Goal: Information Seeking & Learning: Learn about a topic

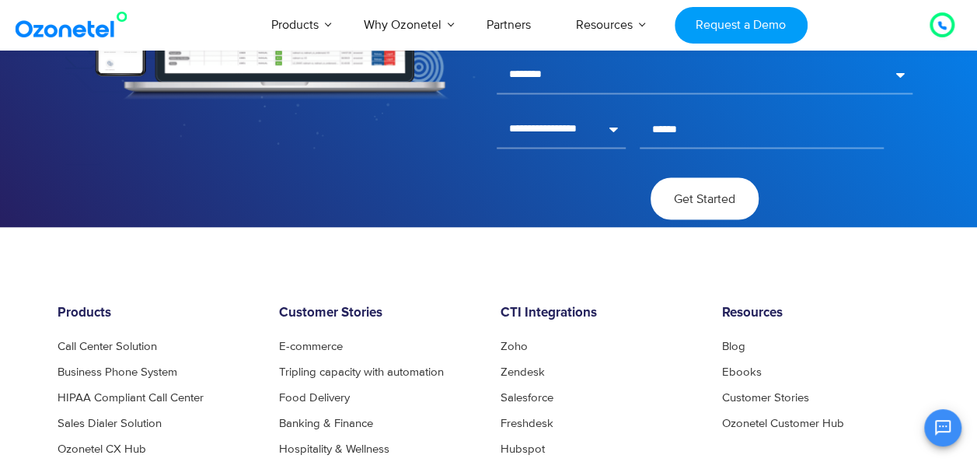
scroll to position [4370, 0]
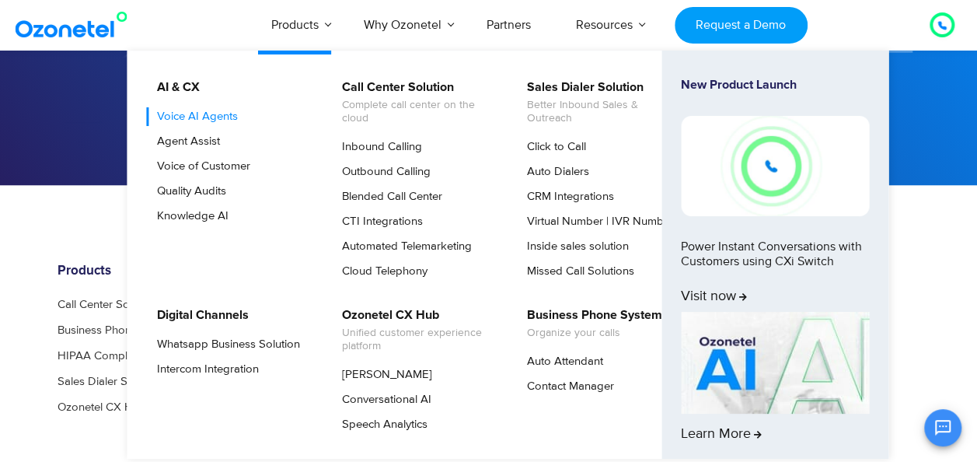
click at [204, 115] on link "Voice AI Agents" at bounding box center [193, 116] width 93 height 19
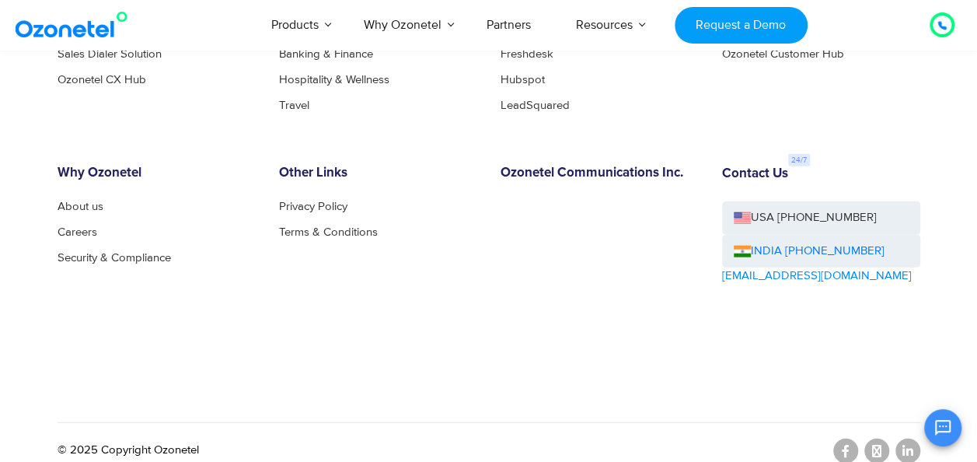
scroll to position [4712, 0]
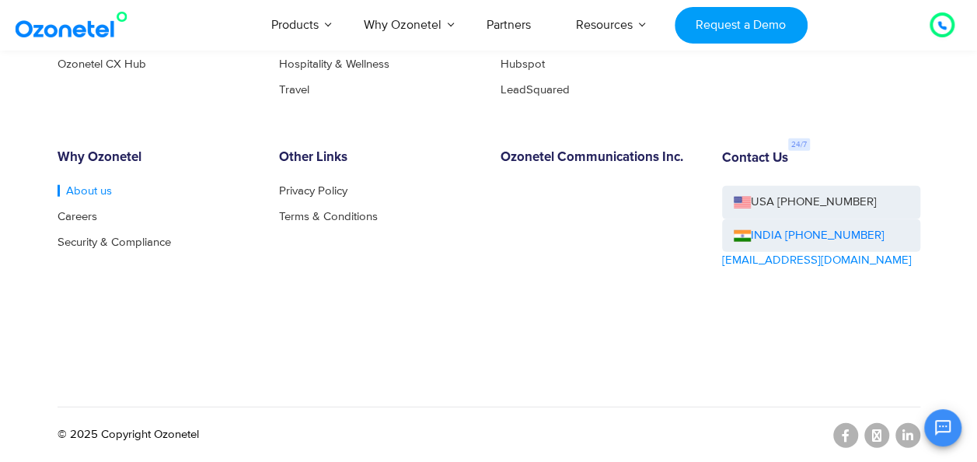
click at [91, 189] on link "About us" at bounding box center [85, 191] width 54 height 12
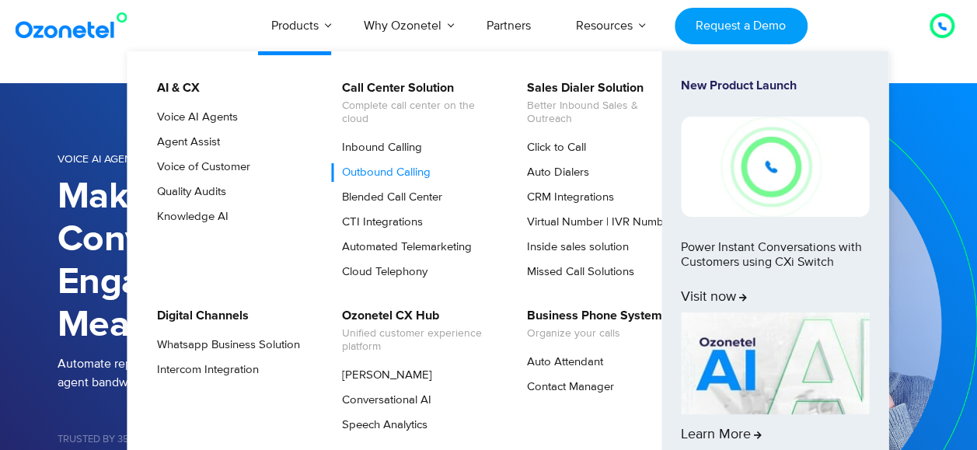
click at [376, 173] on link "Outbound Calling" at bounding box center [382, 172] width 101 height 19
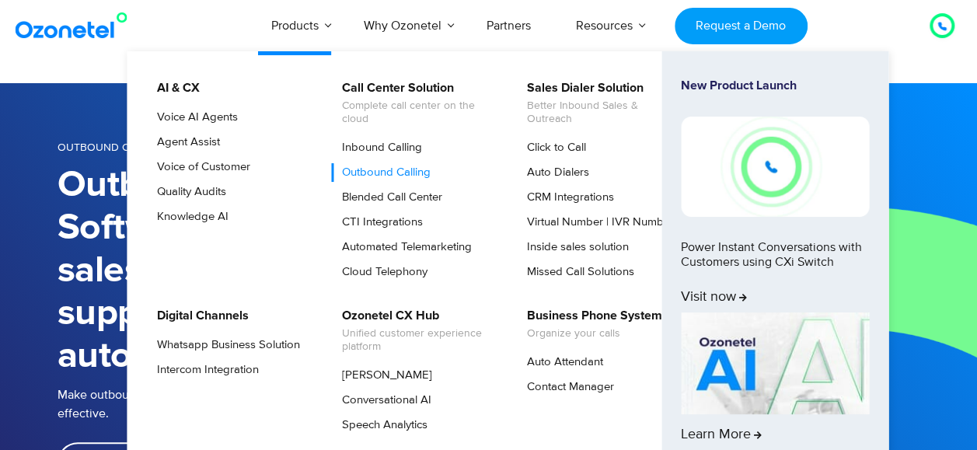
click at [305, 83] on li "AI & CX Voice AI Agents Agent Assist Voice of Customer Quality Audits Knowledge…" at bounding box center [239, 183] width 185 height 208
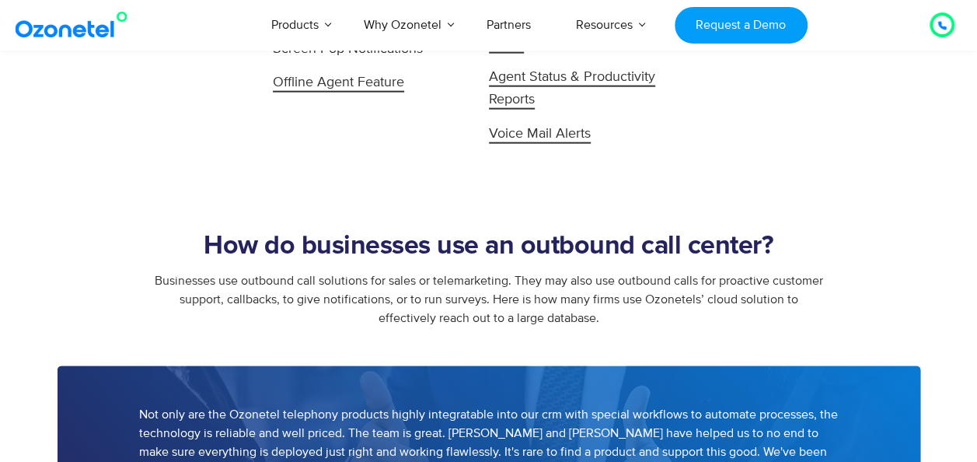
scroll to position [1833, 0]
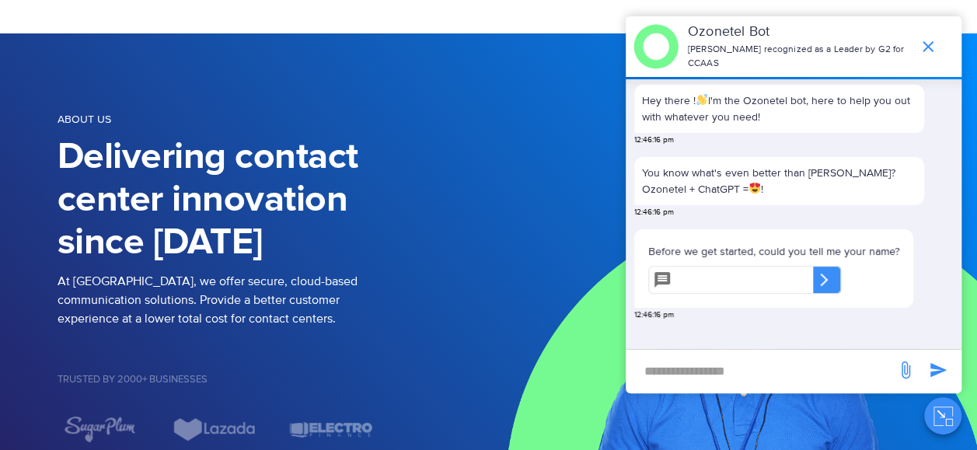
scroll to position [51, 0]
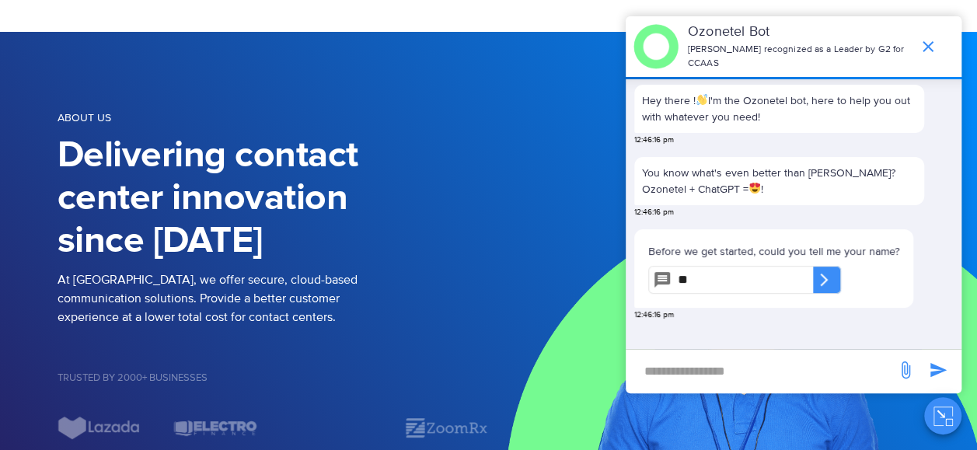
type input "**"
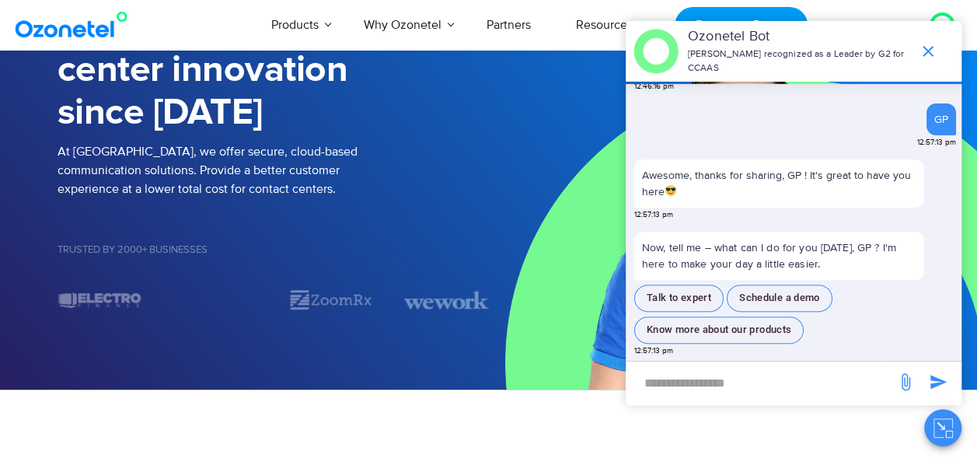
scroll to position [181, 0]
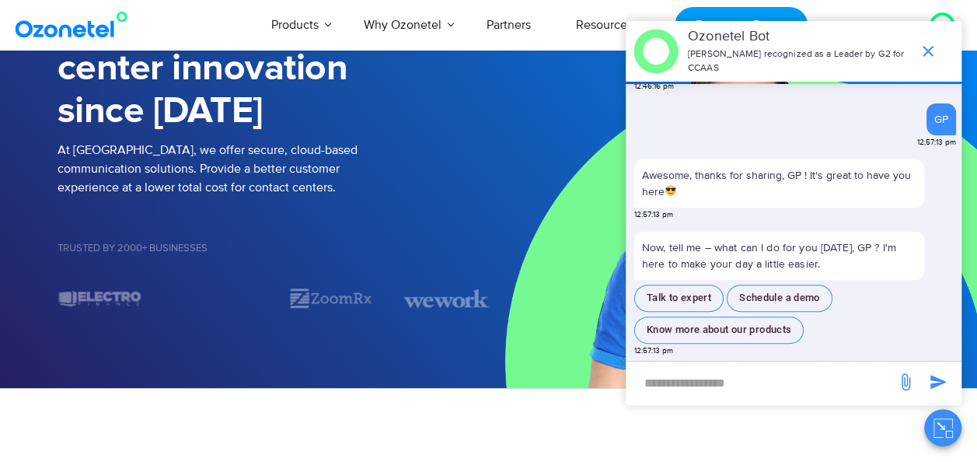
click at [674, 381] on input "new-msg-input" at bounding box center [761, 382] width 255 height 26
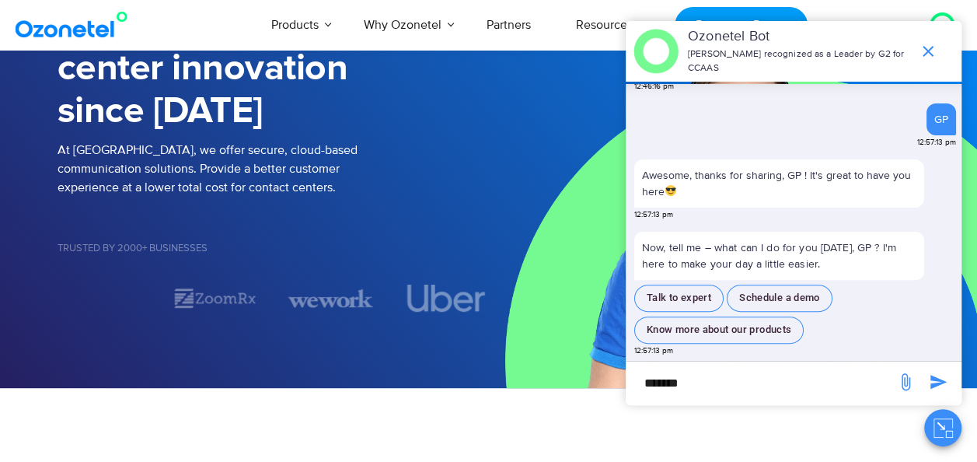
type input "*******"
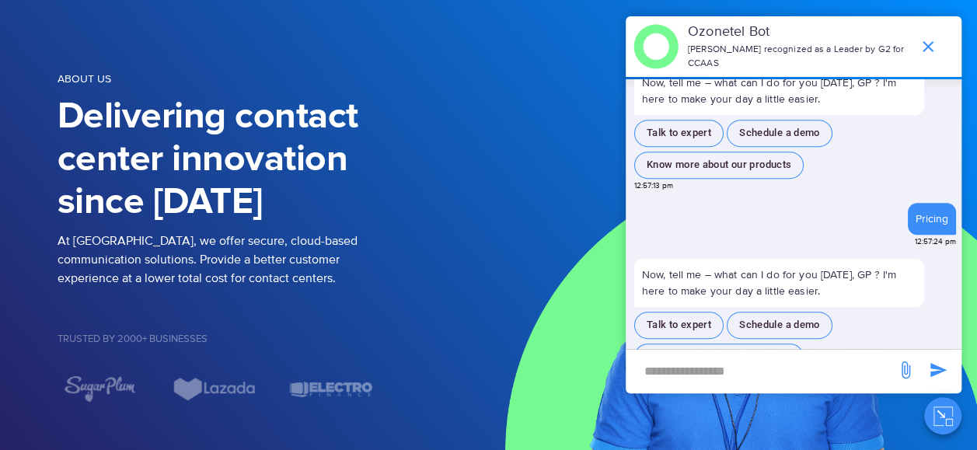
scroll to position [356, 0]
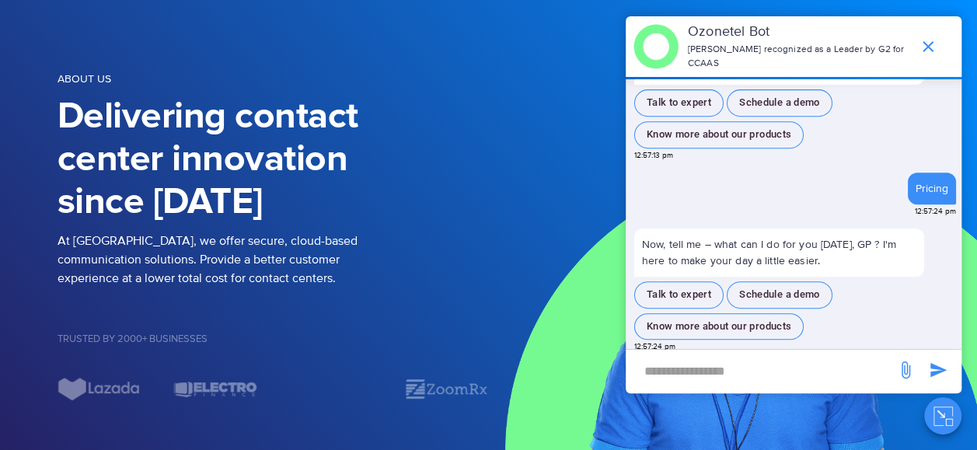
click at [651, 341] on span "12:57:24 pm" at bounding box center [654, 347] width 41 height 12
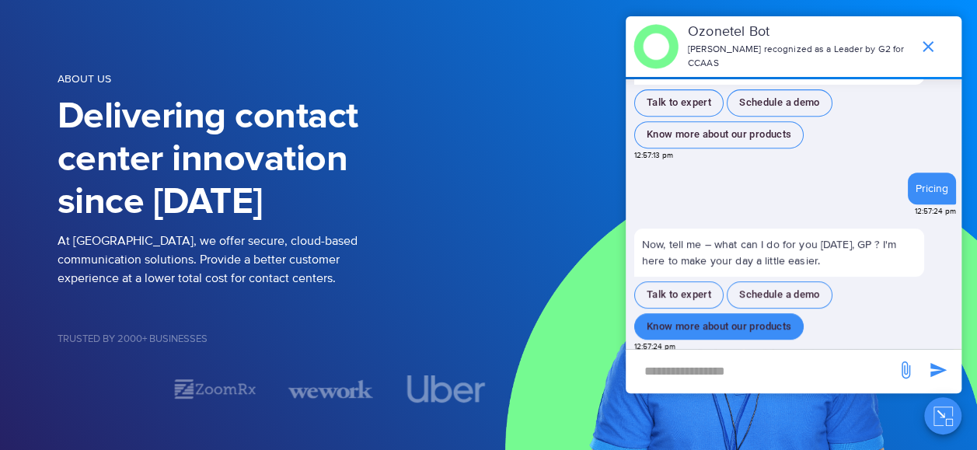
click at [692, 322] on button "Know more about our products" at bounding box center [718, 326] width 169 height 27
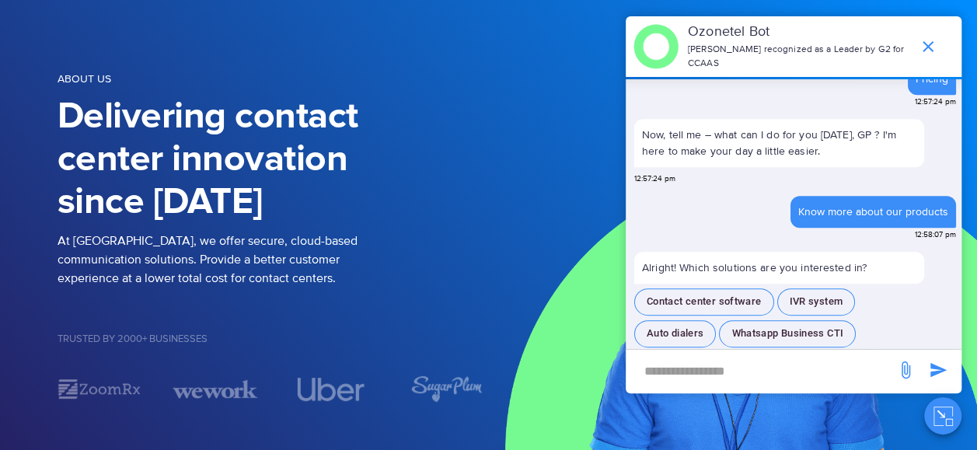
scroll to position [468, 0]
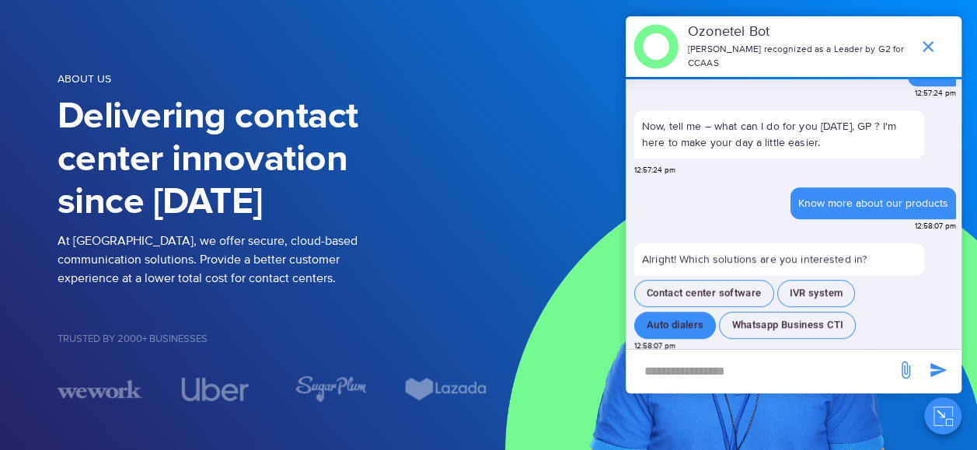
click at [663, 312] on button "Auto dialers" at bounding box center [675, 325] width 82 height 27
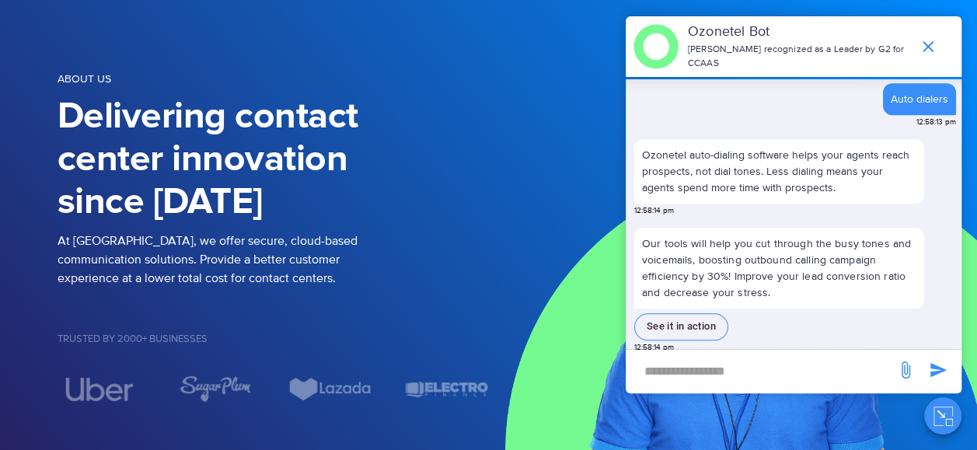
scroll to position [669, 0]
click at [680, 317] on button "See it in action" at bounding box center [681, 325] width 94 height 27
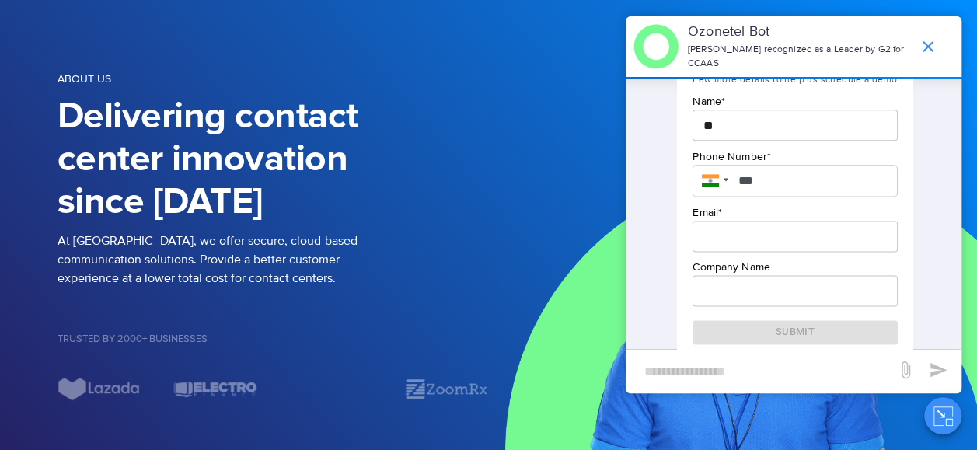
scroll to position [1009, 0]
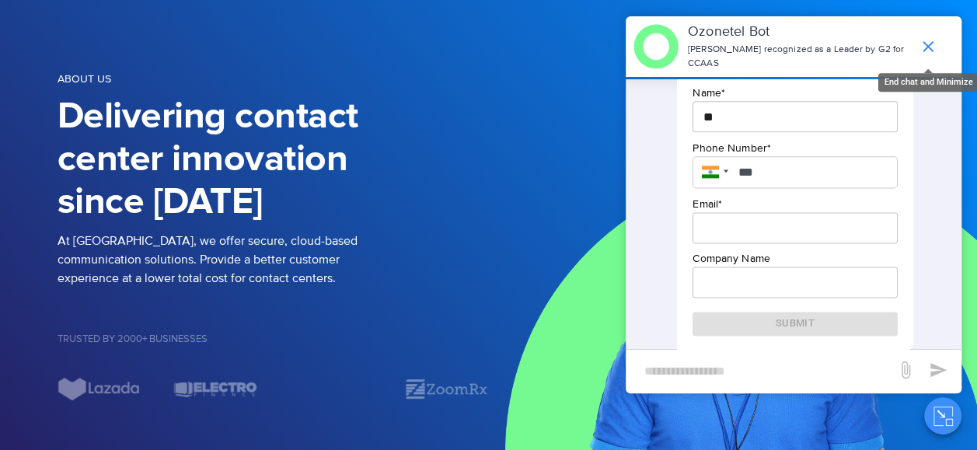
click at [927, 37] on icon "end chat or minimize" at bounding box center [928, 46] width 19 height 19
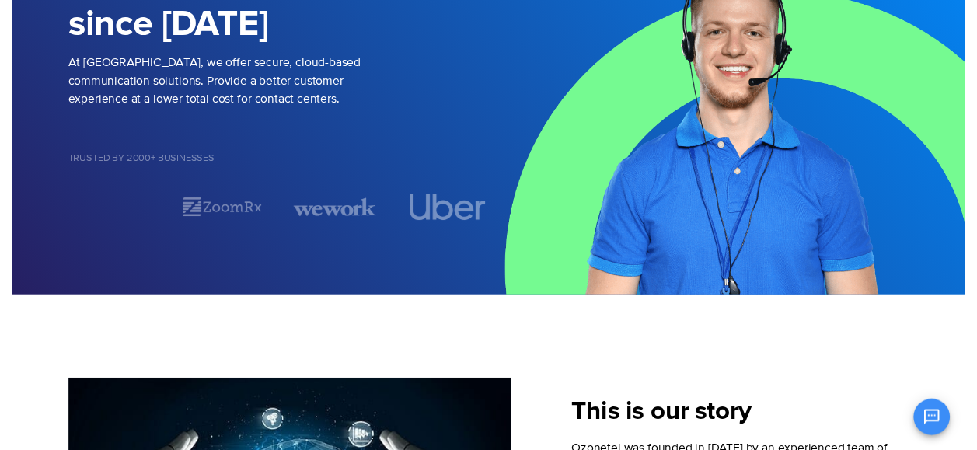
scroll to position [0, 0]
